Goal: Task Accomplishment & Management: Use online tool/utility

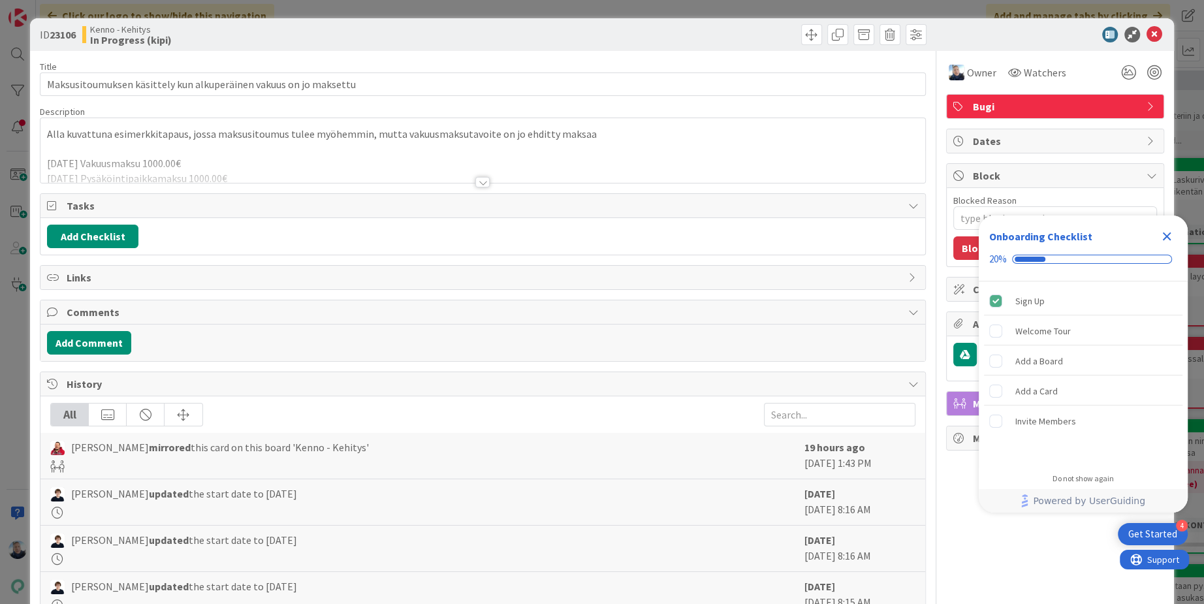
click at [483, 182] on div at bounding box center [483, 182] width 14 height 10
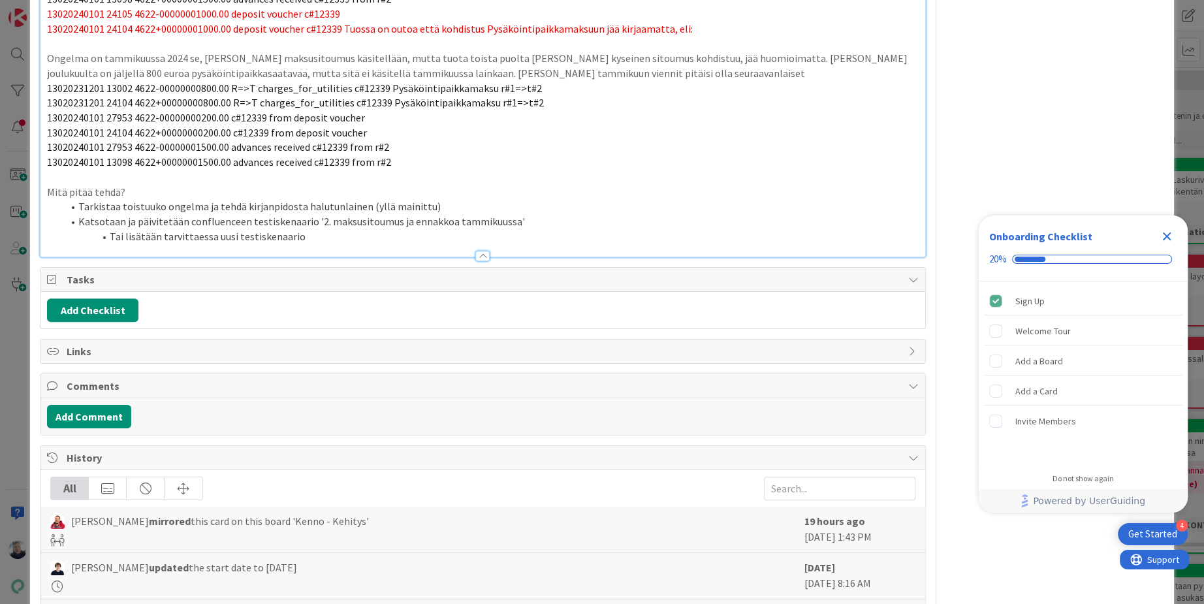
scroll to position [566, 0]
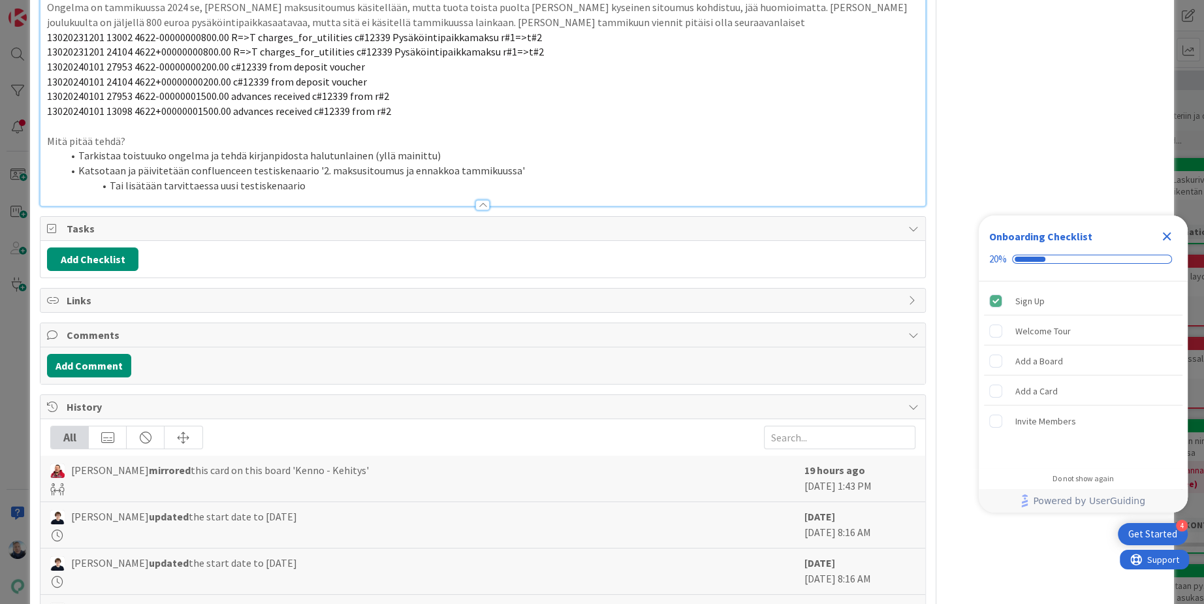
click at [73, 295] on span "Links" at bounding box center [484, 301] width 835 height 16
type textarea "x"
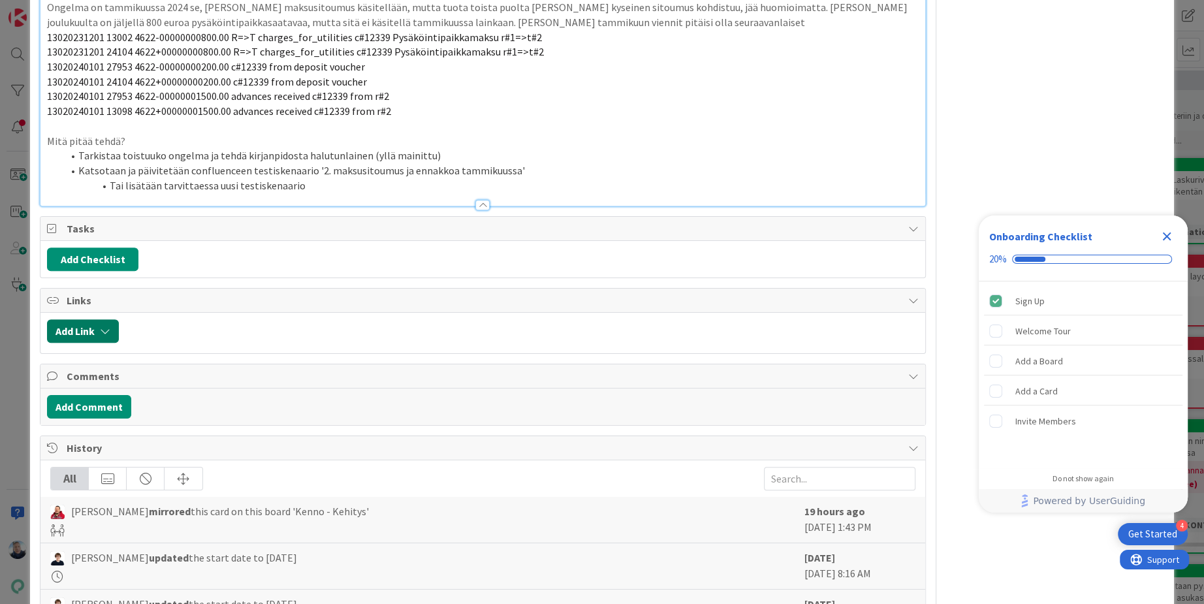
click at [84, 326] on button "Add Link" at bounding box center [83, 331] width 72 height 24
click at [118, 372] on div "New" at bounding box center [99, 382] width 91 height 22
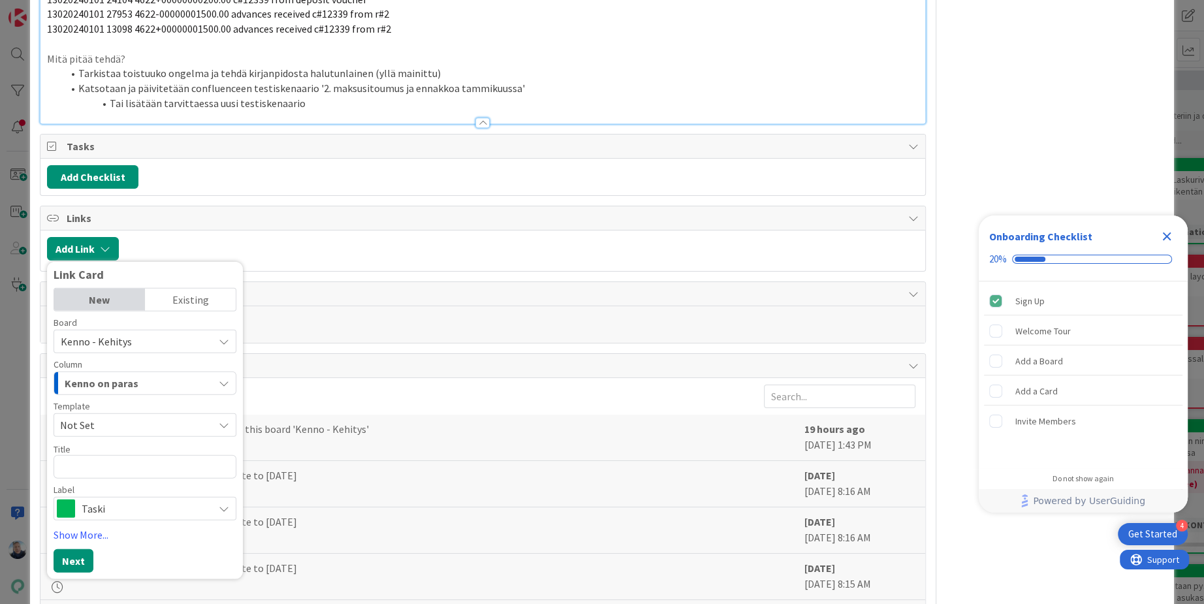
scroll to position [630, 0]
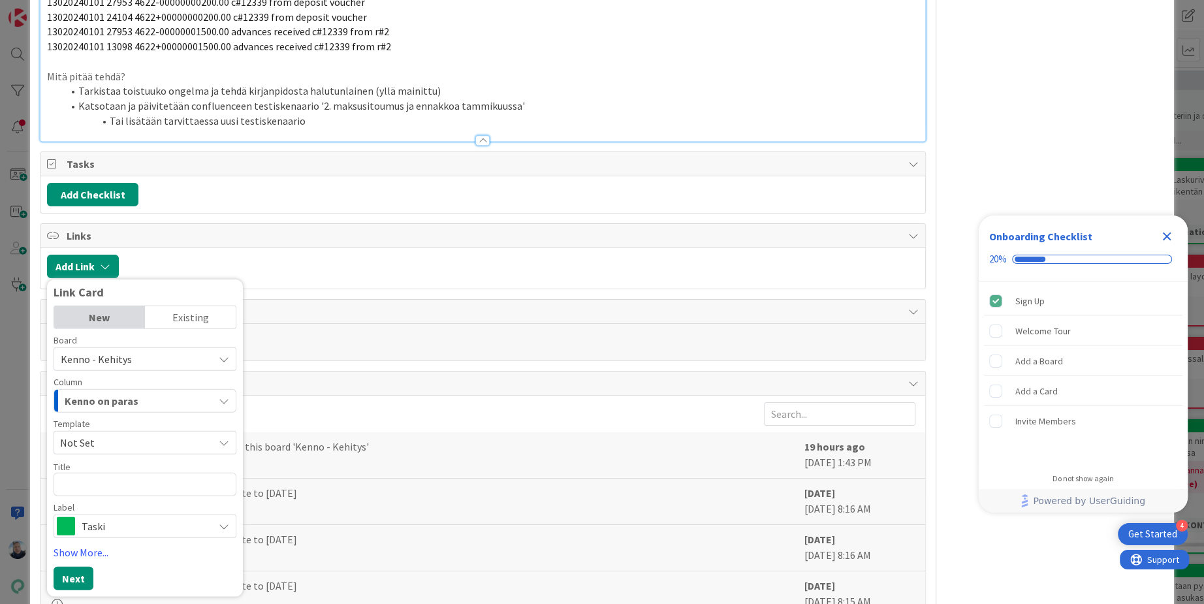
click at [180, 319] on div "Existing" at bounding box center [190, 317] width 91 height 22
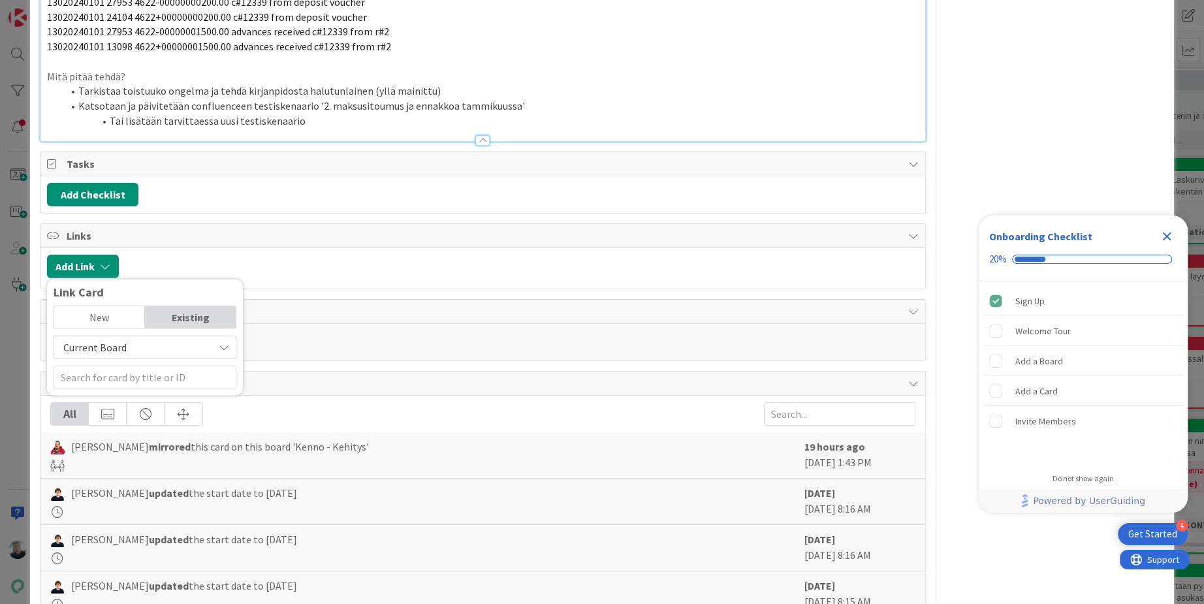
click at [186, 344] on span "Current Board" at bounding box center [134, 347] width 146 height 18
click at [233, 248] on div "Add Link Link Card New Existing Current Board Current Board All Boards" at bounding box center [482, 268] width 885 height 40
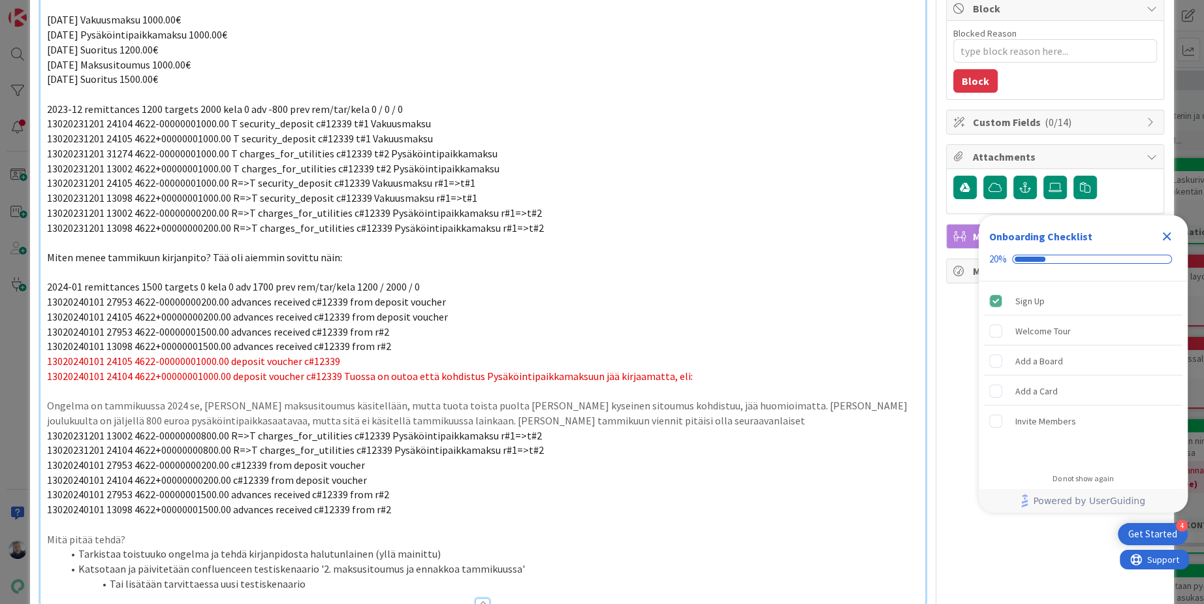
scroll to position [131, 0]
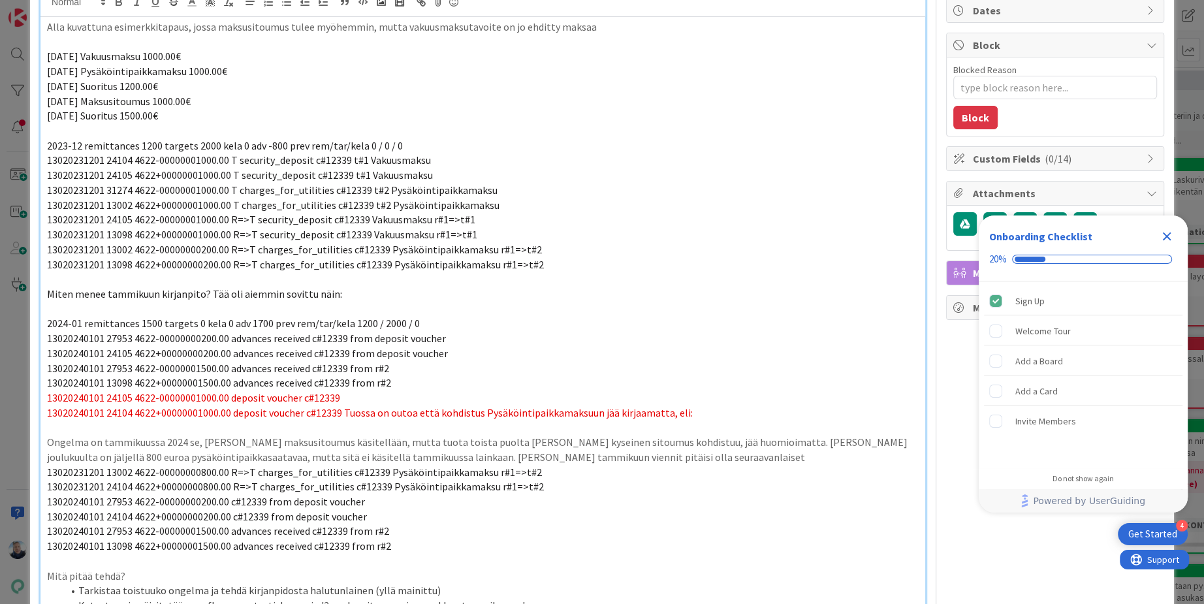
click at [1168, 236] on icon "Close Checklist" at bounding box center [1167, 237] width 8 height 8
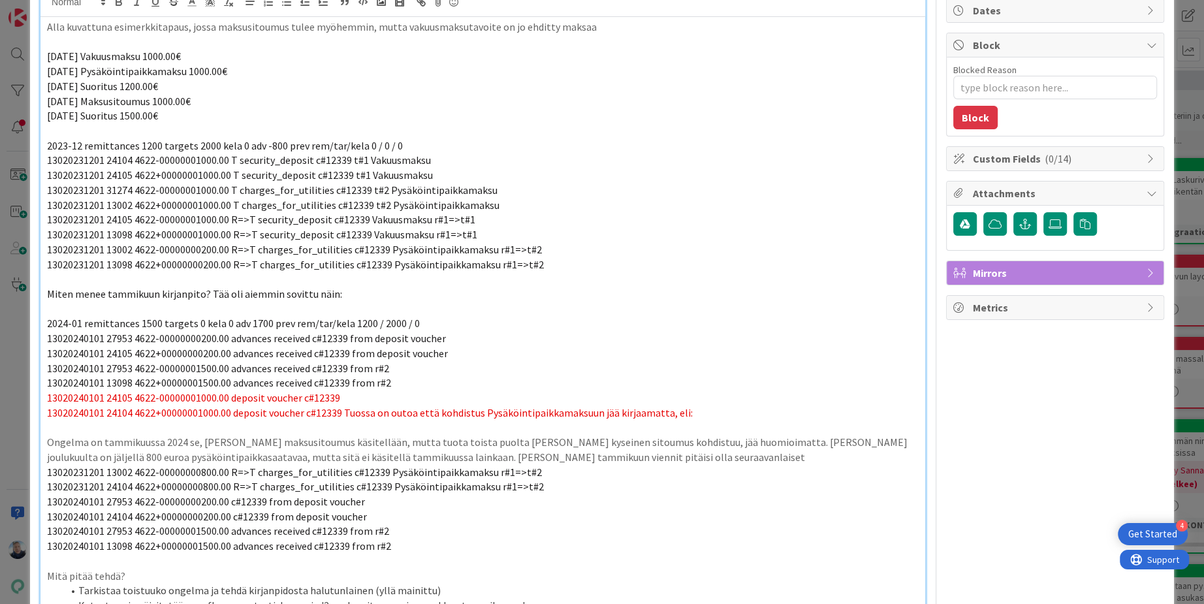
scroll to position [0, 0]
click at [1028, 222] on icon "button" at bounding box center [1026, 224] width 12 height 10
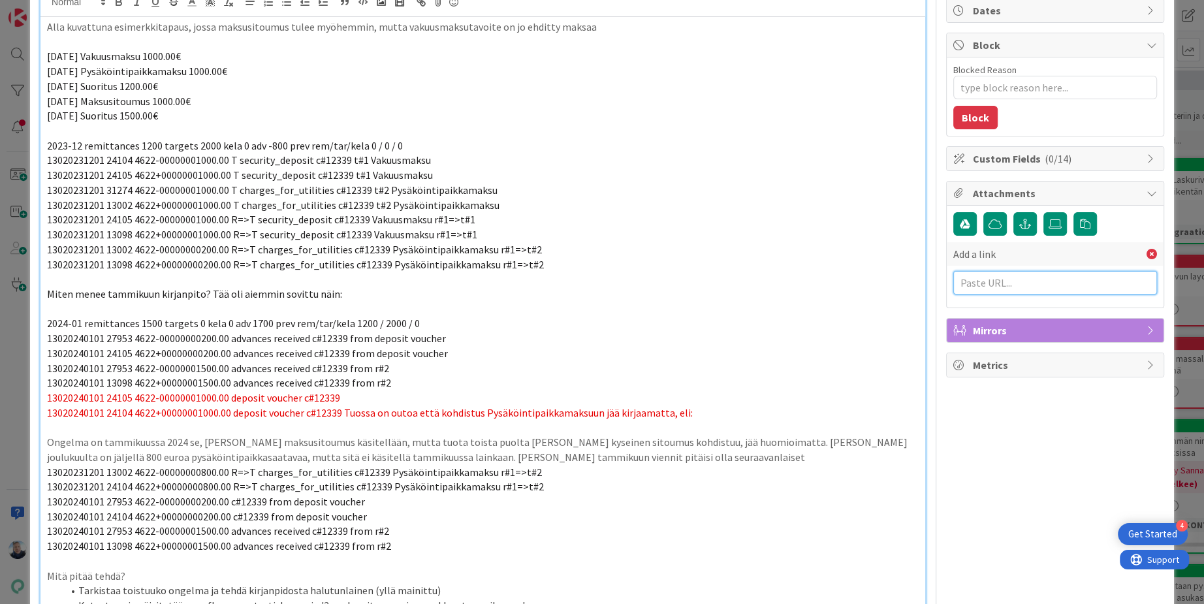
click at [1018, 280] on input "text" at bounding box center [1056, 283] width 204 height 24
click at [994, 279] on input "text" at bounding box center [1056, 283] width 204 height 24
paste input "[URL][DOMAIN_NAME]"
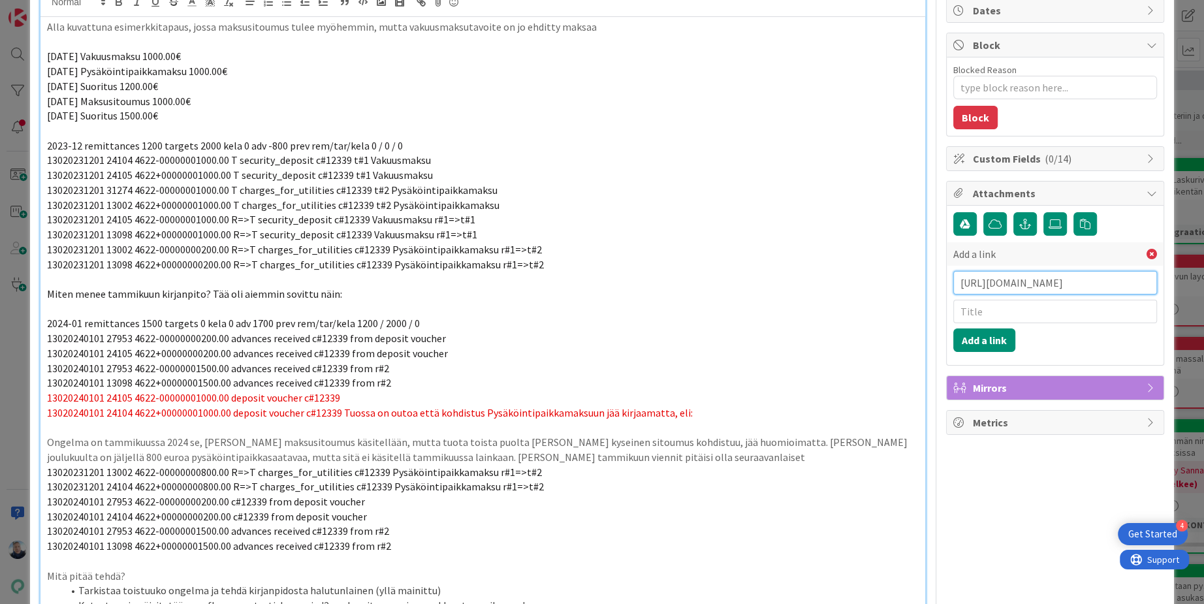
type input "[URL][DOMAIN_NAME]"
click at [992, 310] on input "text" at bounding box center [1056, 312] width 204 height 24
type input "PR"
click at [964, 338] on button "Add a link" at bounding box center [985, 341] width 62 height 24
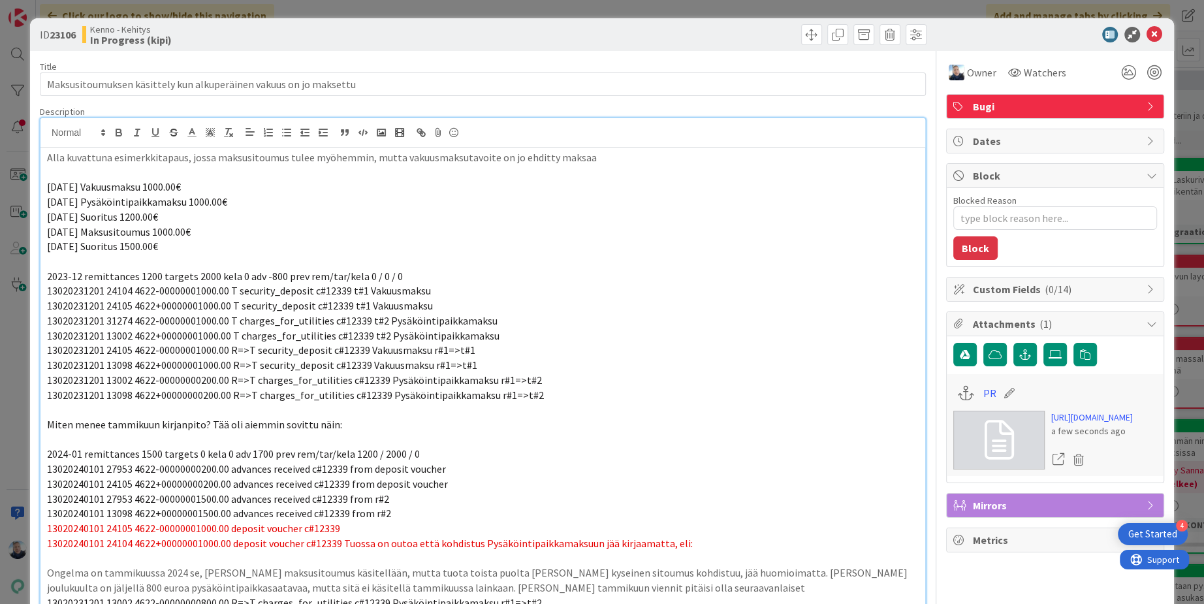
type textarea "x"
click at [417, 11] on div "ID 23106 Kenno - Kehitys In Progress (kipi) Title 65 / 128 Maksusitoumuksen käs…" at bounding box center [602, 302] width 1204 height 604
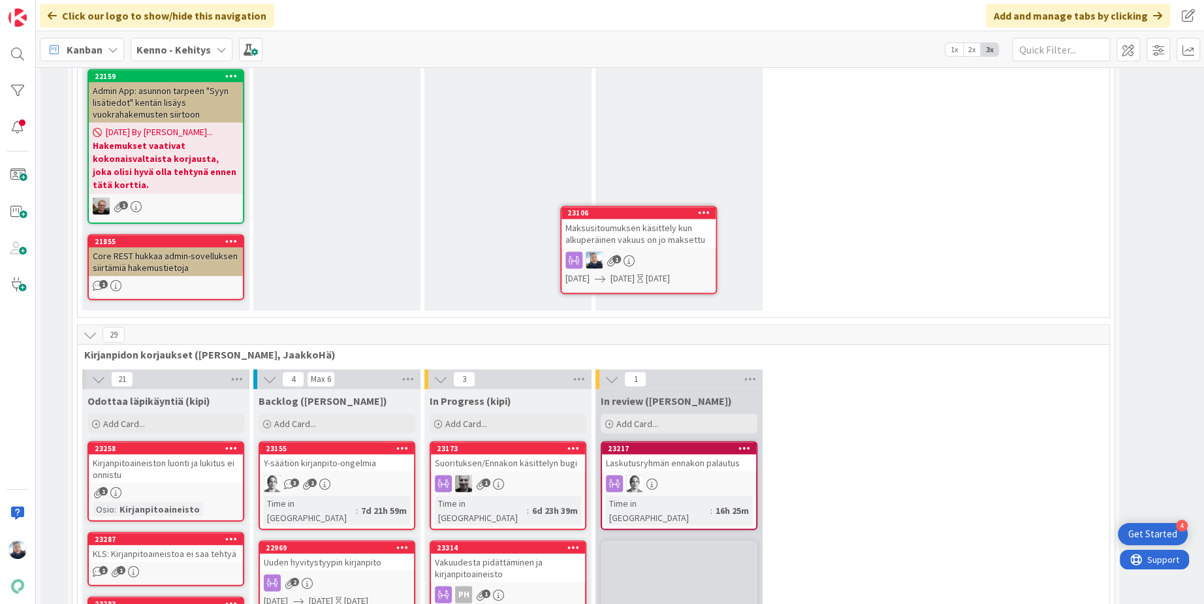
scroll to position [8420, 0]
